Goal: Information Seeking & Learning: Learn about a topic

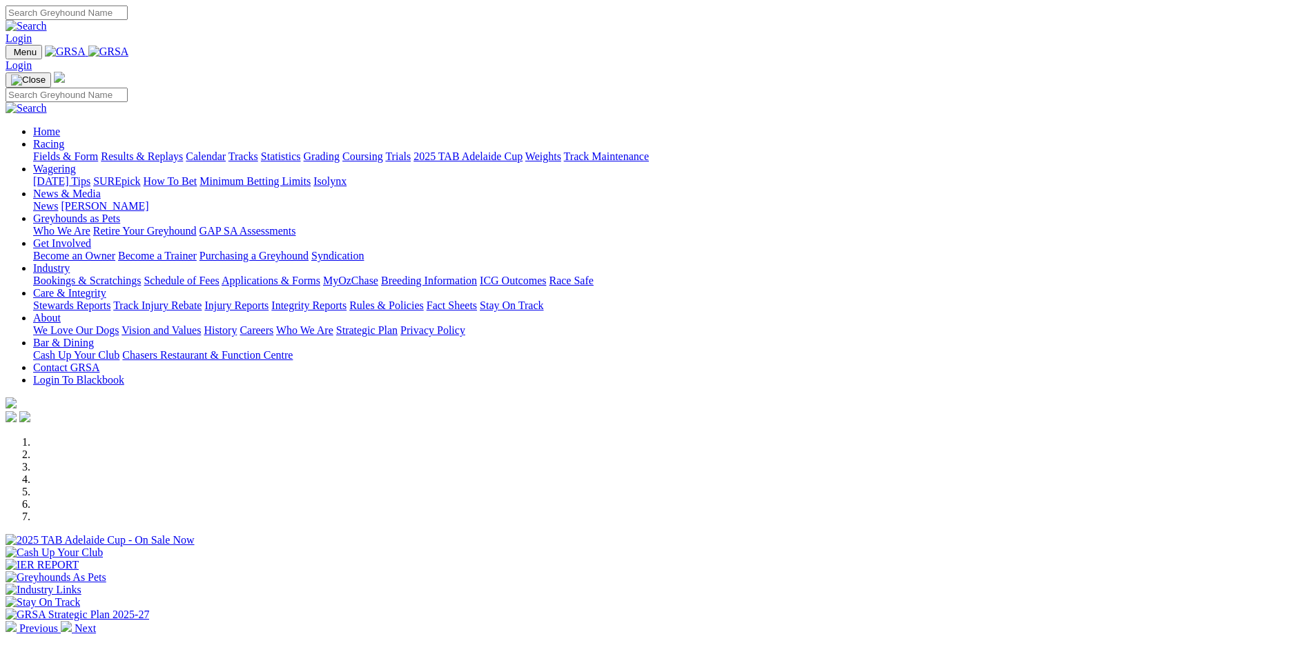
click at [129, 48] on img at bounding box center [108, 52] width 41 height 12
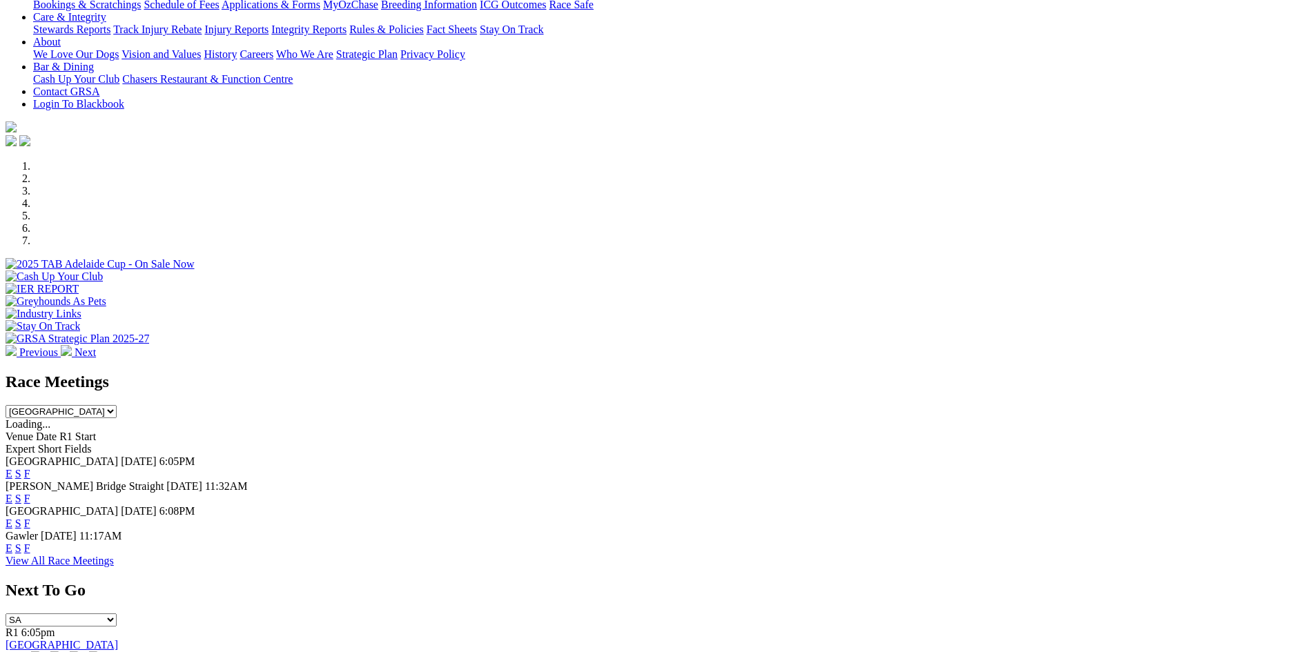
click at [30, 518] on link "F" at bounding box center [27, 524] width 6 height 12
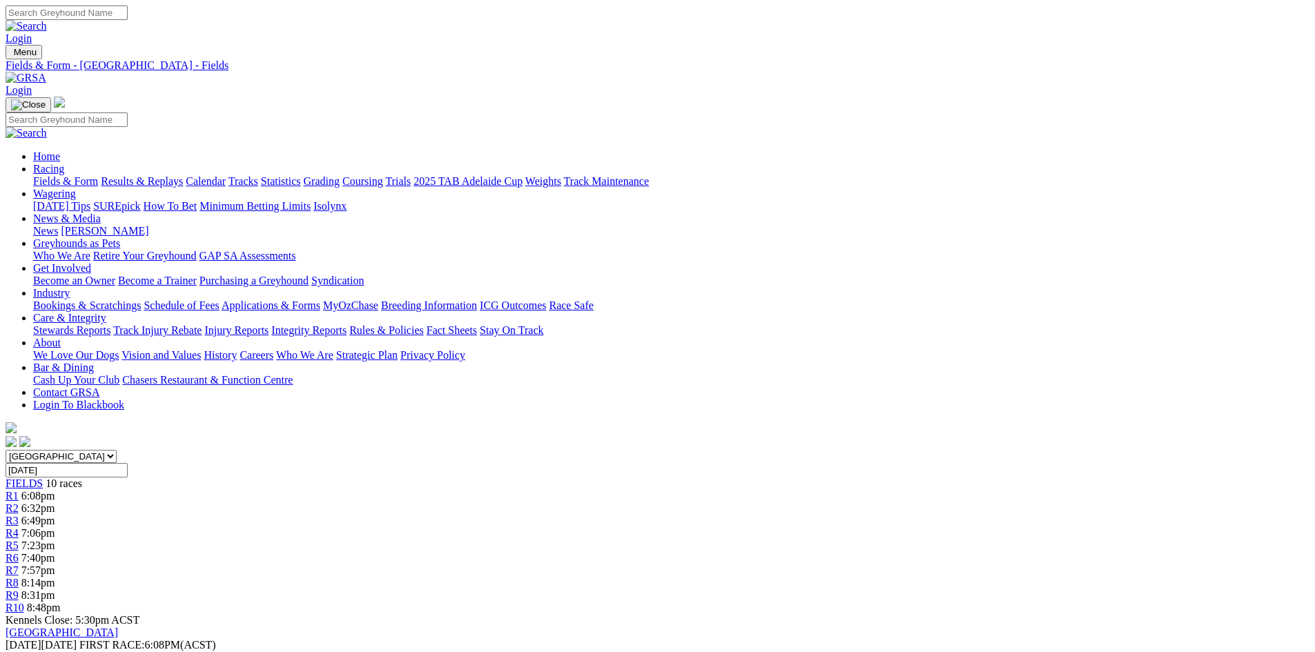
click at [46, 72] on img at bounding box center [26, 78] width 41 height 12
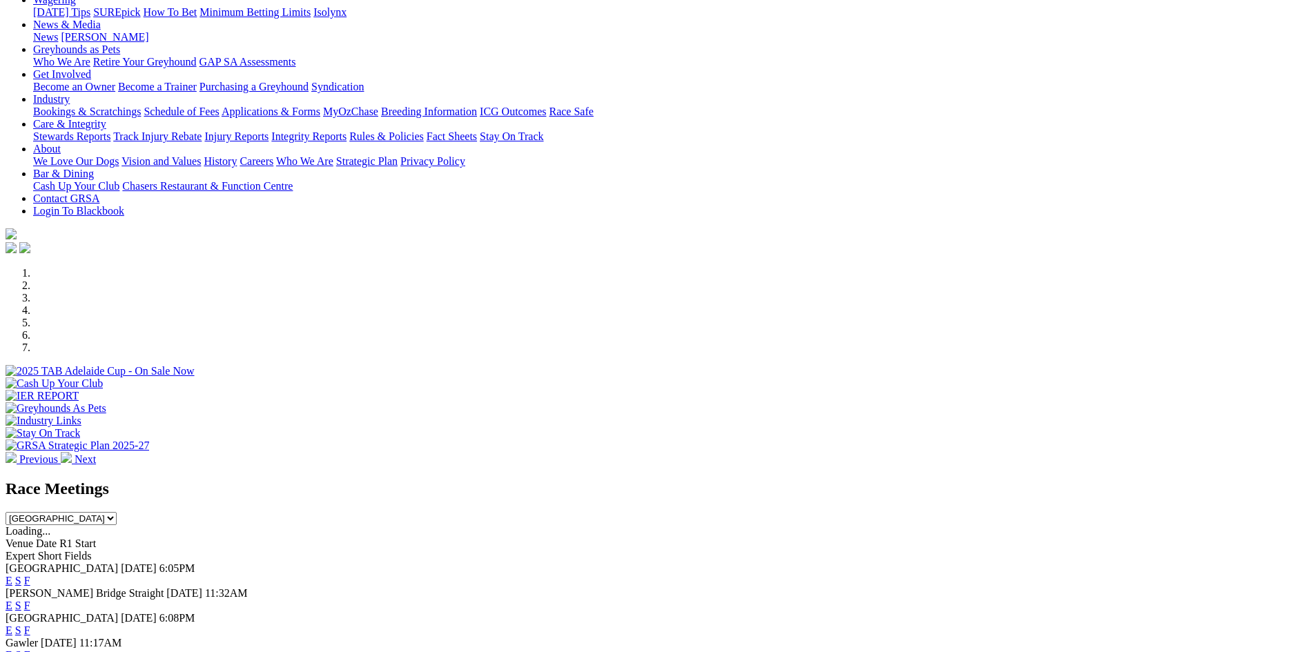
scroll to position [207, 0]
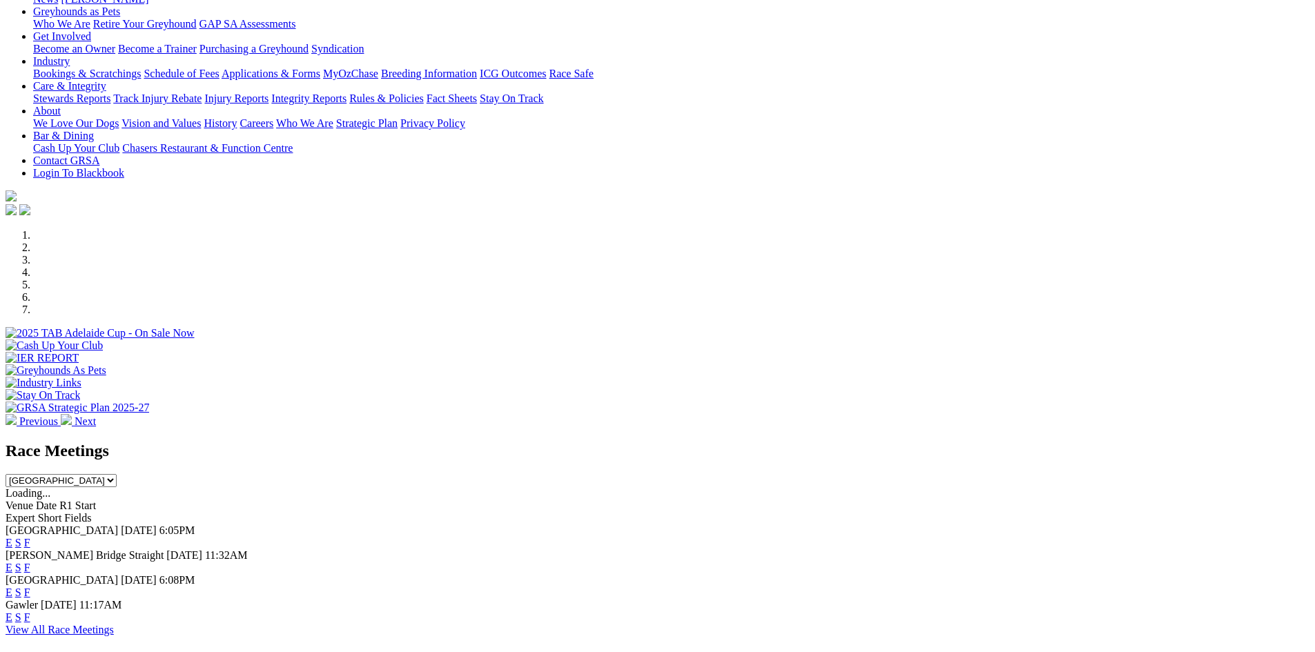
click at [30, 612] on link "F" at bounding box center [27, 618] width 6 height 12
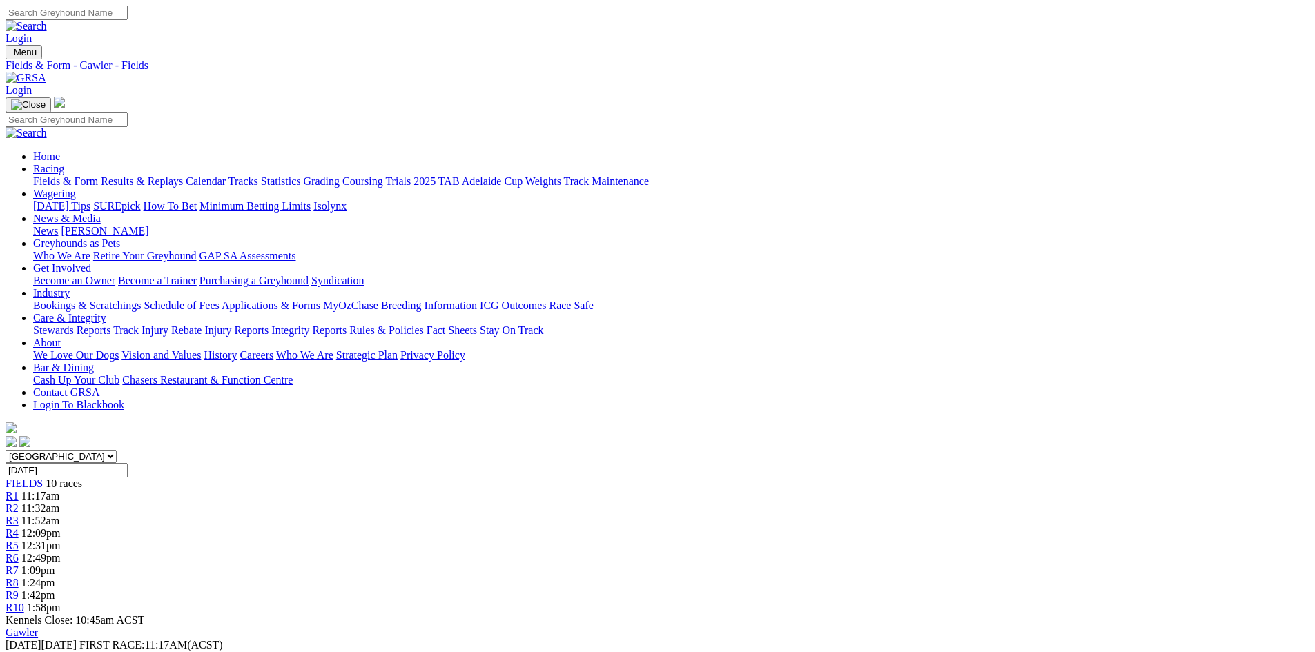
click at [46, 72] on img at bounding box center [26, 78] width 41 height 12
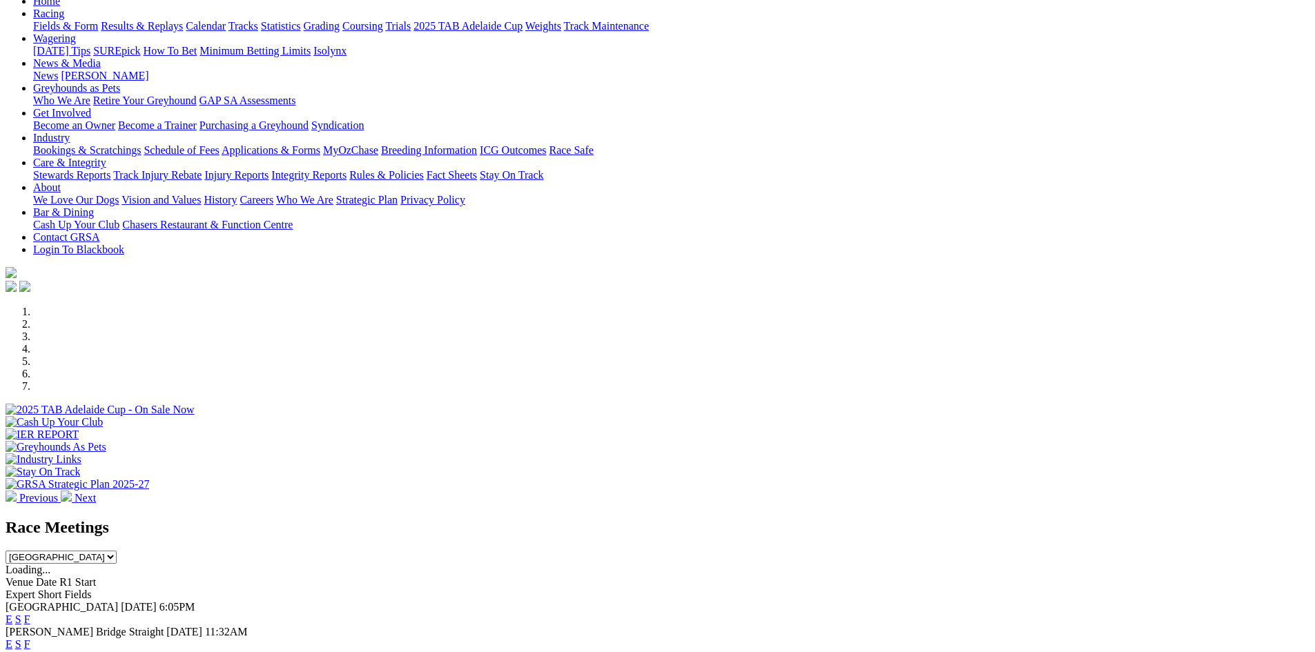
scroll to position [276, 0]
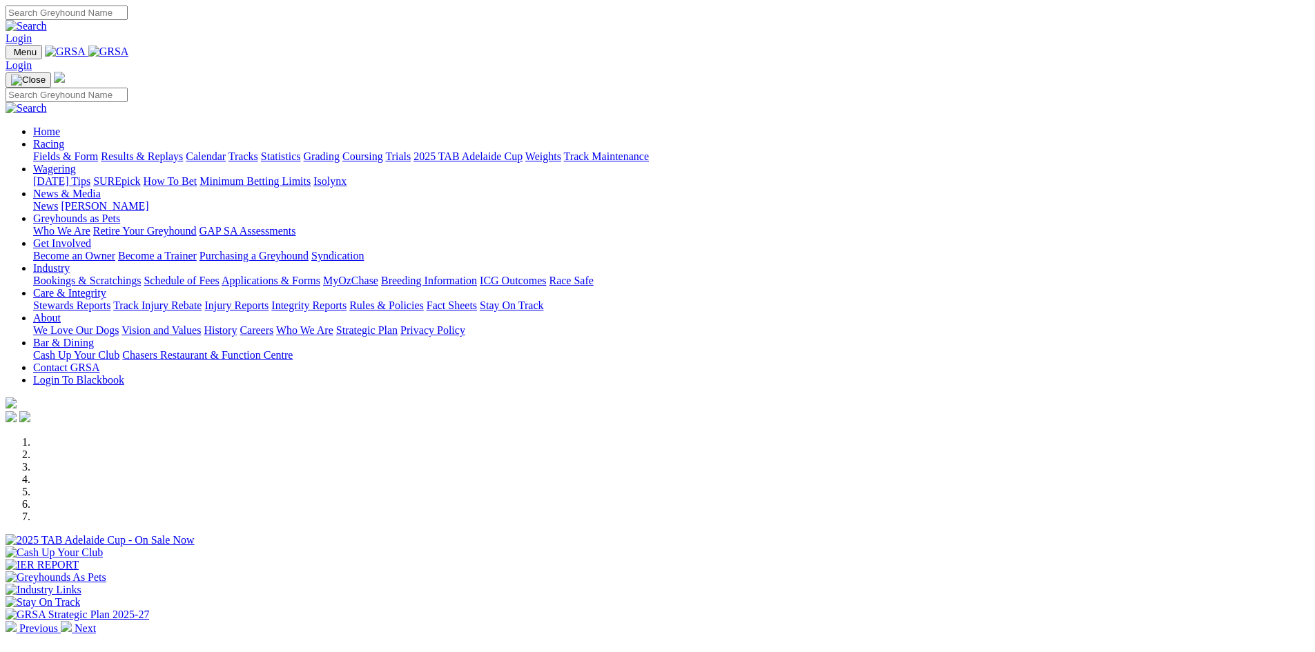
scroll to position [276, 0]
